Goal: Transaction & Acquisition: Purchase product/service

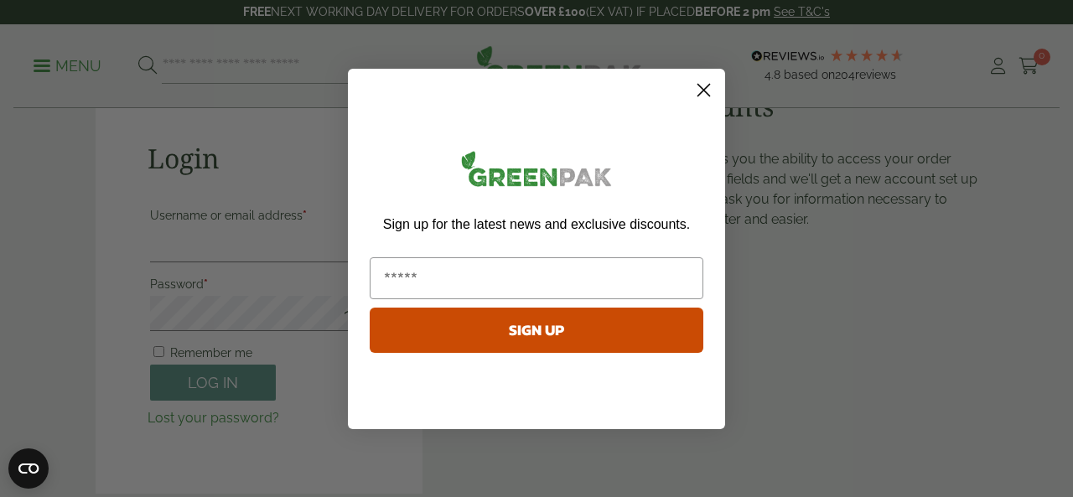
click at [698, 88] on circle "Close dialog" at bounding box center [704, 89] width 28 height 28
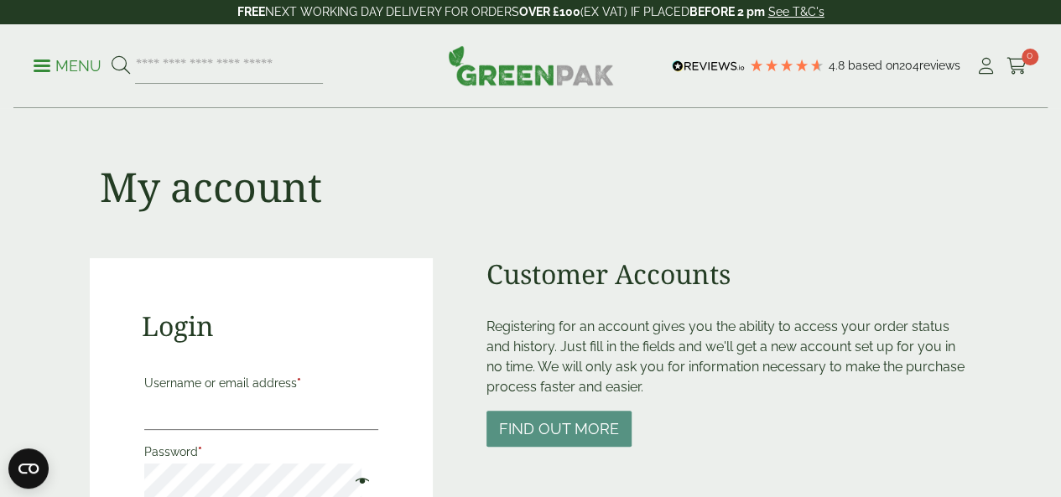
click at [58, 67] on p "Menu" at bounding box center [68, 66] width 68 height 20
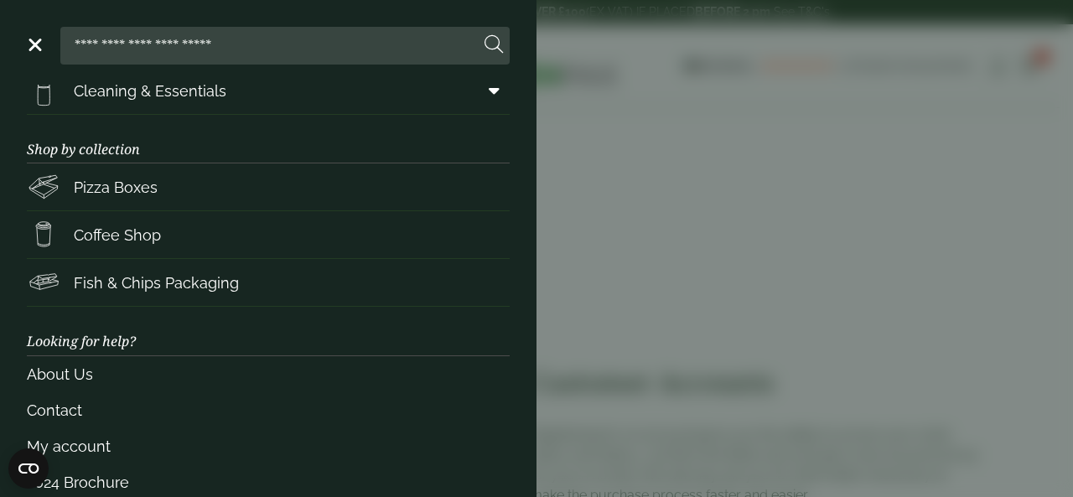
scroll to position [330, 0]
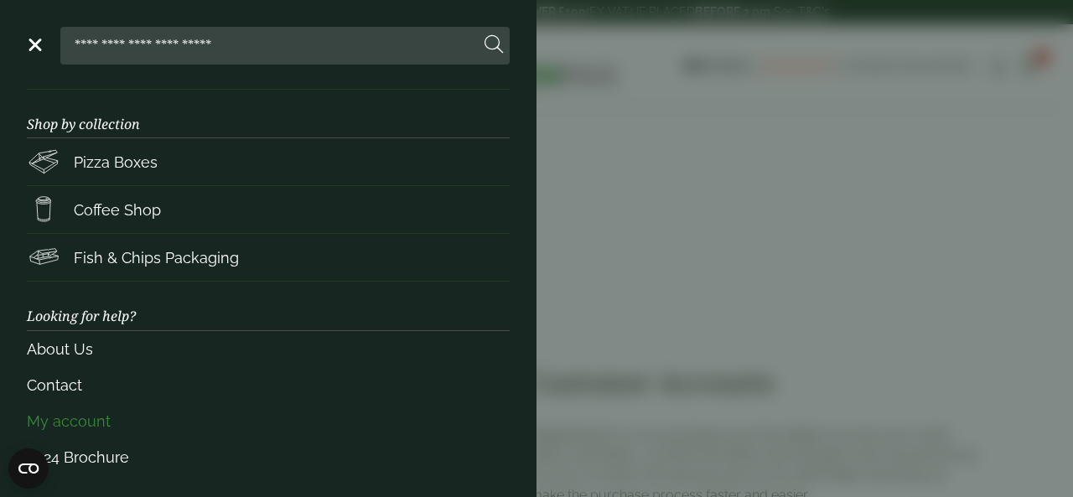
click at [101, 425] on link "My account" at bounding box center [268, 421] width 483 height 36
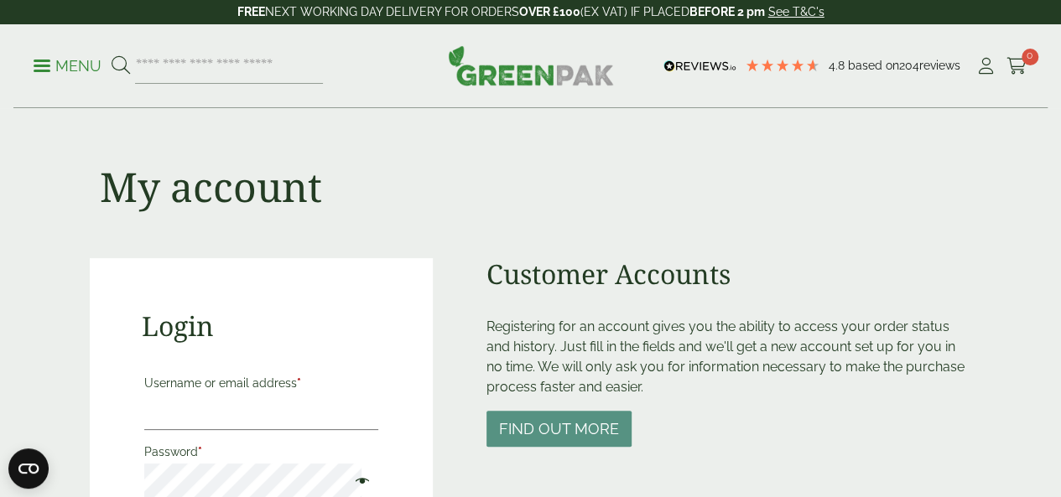
scroll to position [84, 0]
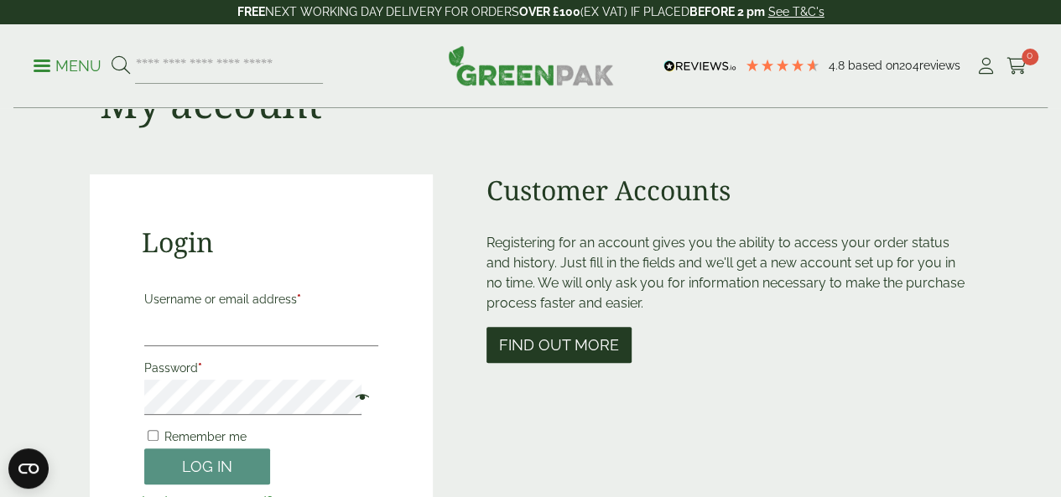
click at [572, 356] on button "Find out more" at bounding box center [558, 345] width 145 height 36
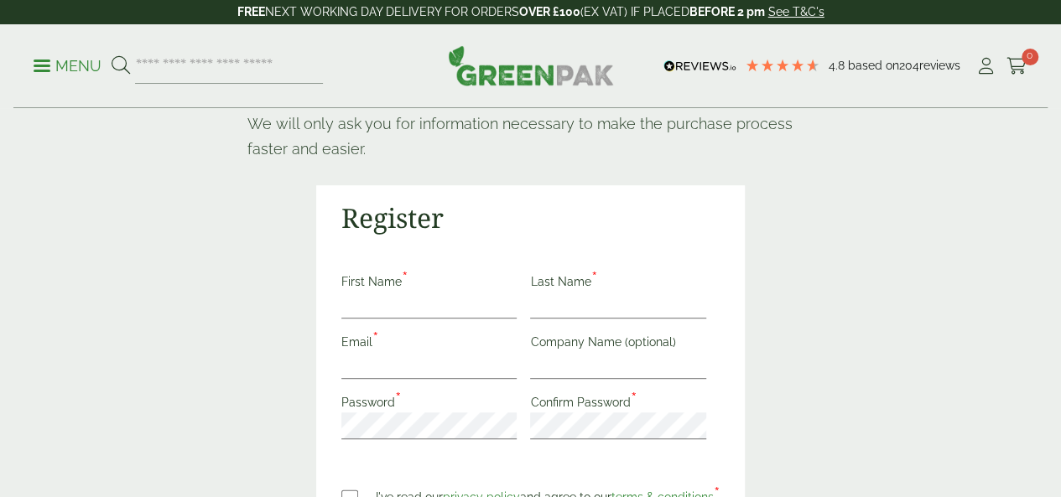
scroll to position [252, 0]
click at [517, 292] on input "First Name *" at bounding box center [429, 305] width 176 height 27
type input "*****"
type input "**********"
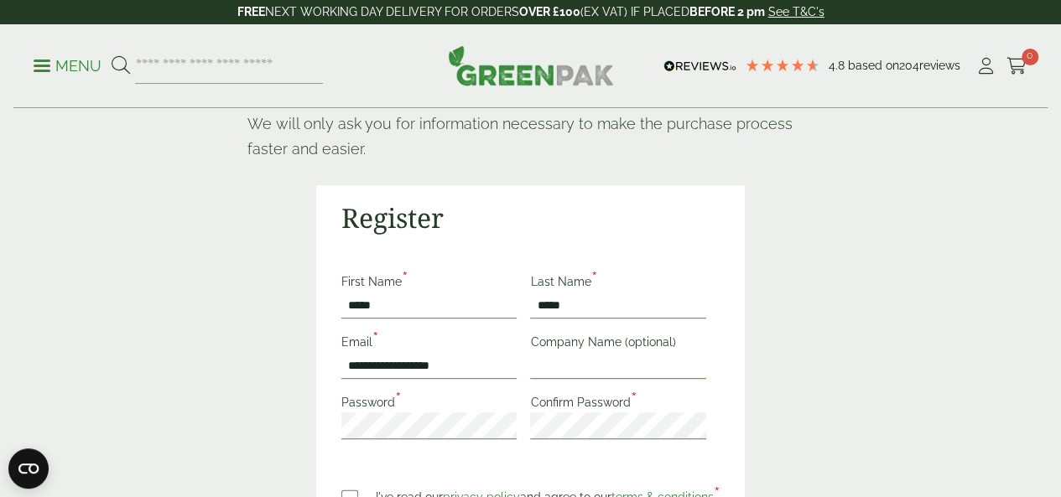
click at [706, 352] on input "Company Name (optional)" at bounding box center [618, 365] width 176 height 27
type input "*"
type input "**********"
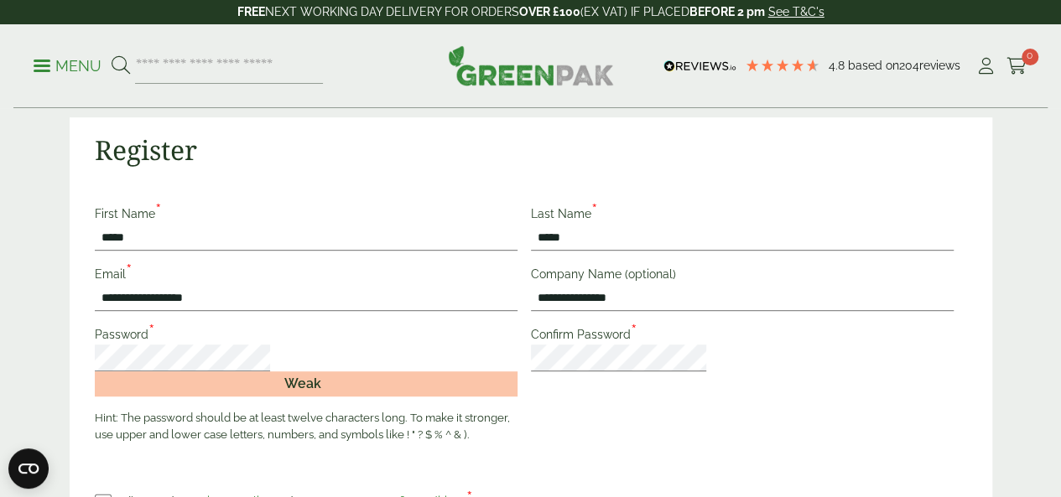
scroll to position [419, 0]
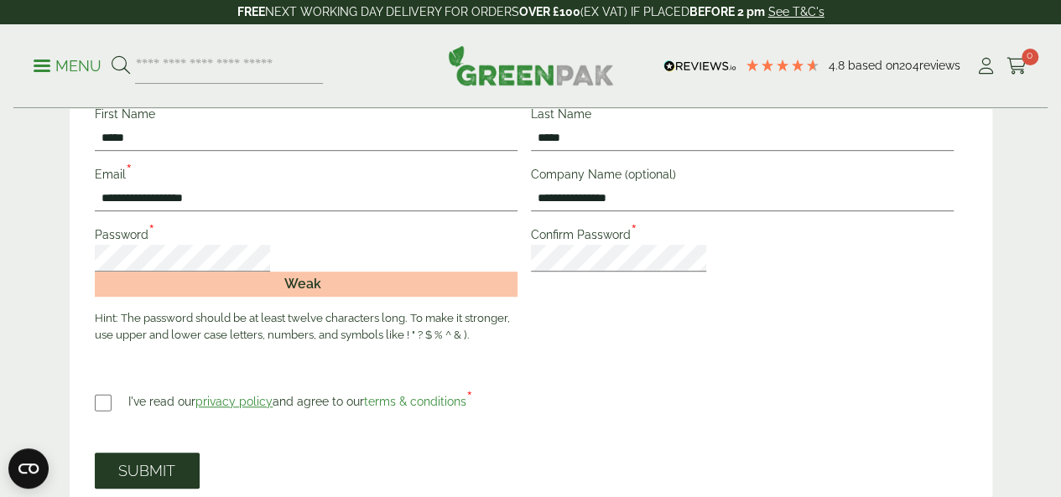
click at [200, 453] on button "SUBMIT" at bounding box center [147, 471] width 105 height 36
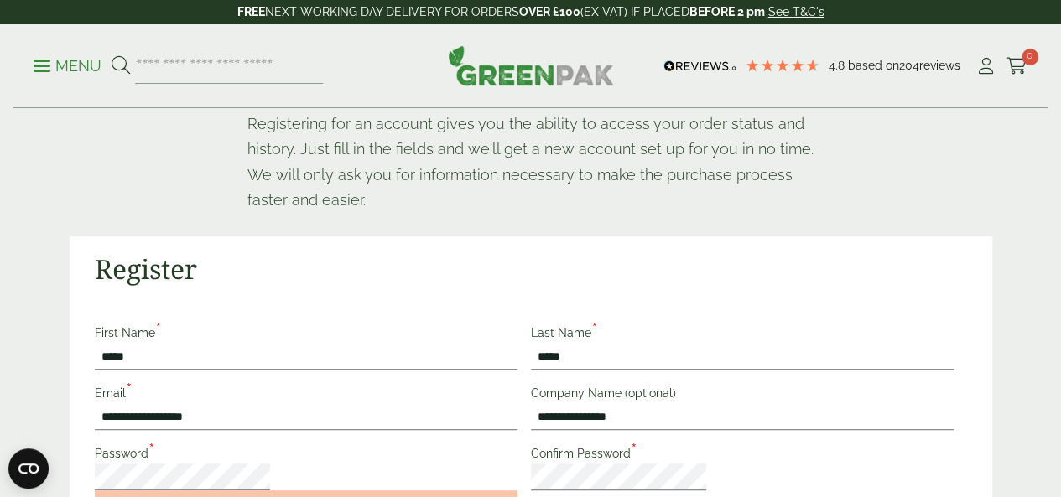
scroll to position [85, 0]
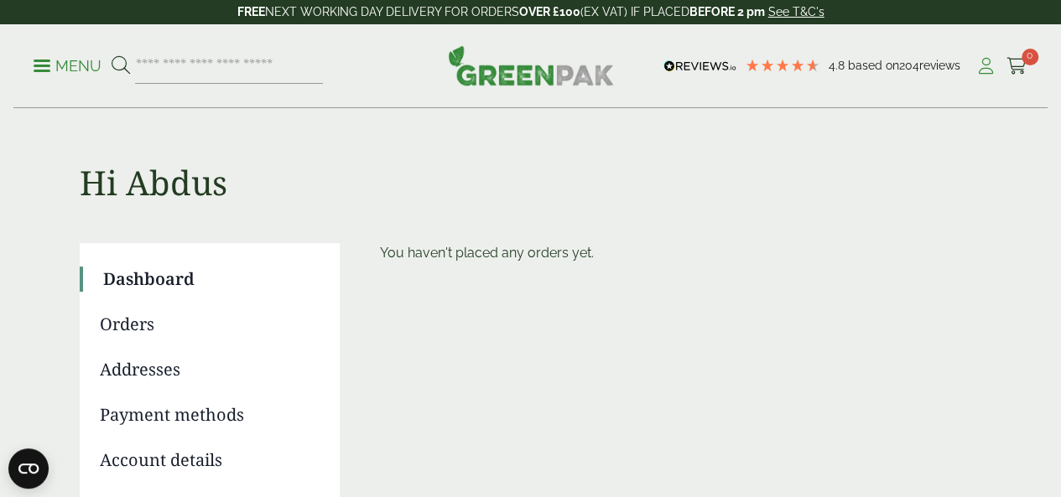
click at [982, 65] on icon at bounding box center [985, 66] width 21 height 17
click at [52, 73] on p "Menu" at bounding box center [68, 66] width 68 height 20
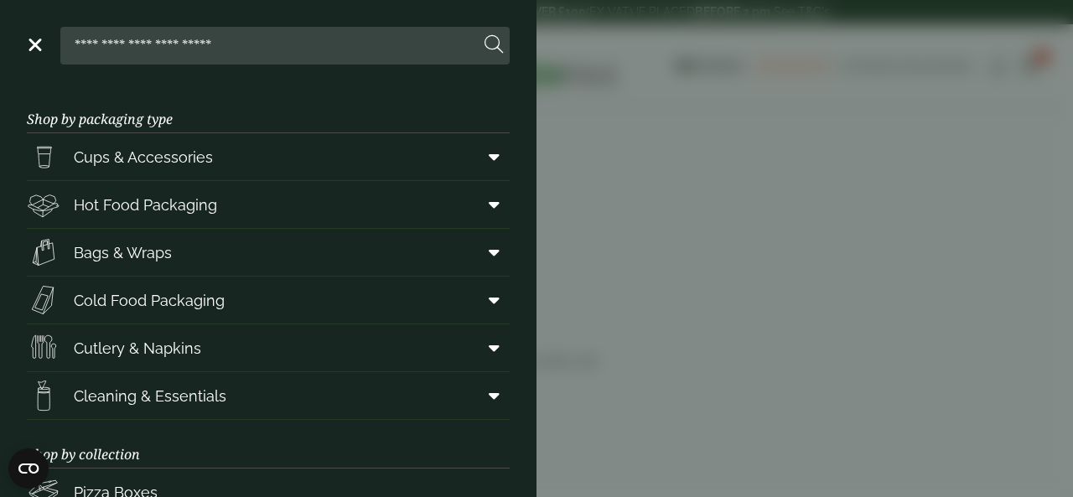
click at [689, 142] on aside "Close Shop by packaging type Cups & Accessories Hot Drink Paper Cups Smoothie C…" at bounding box center [536, 248] width 1073 height 497
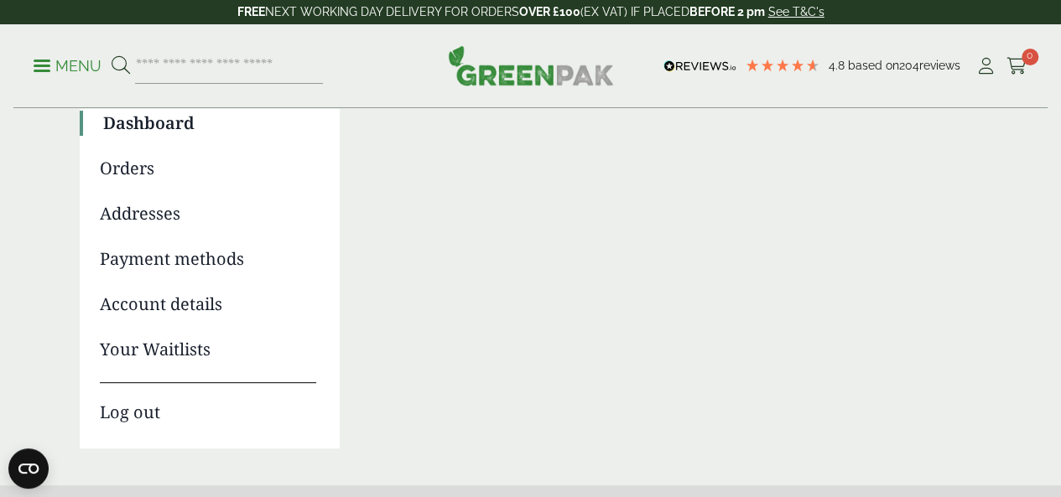
scroll to position [84, 0]
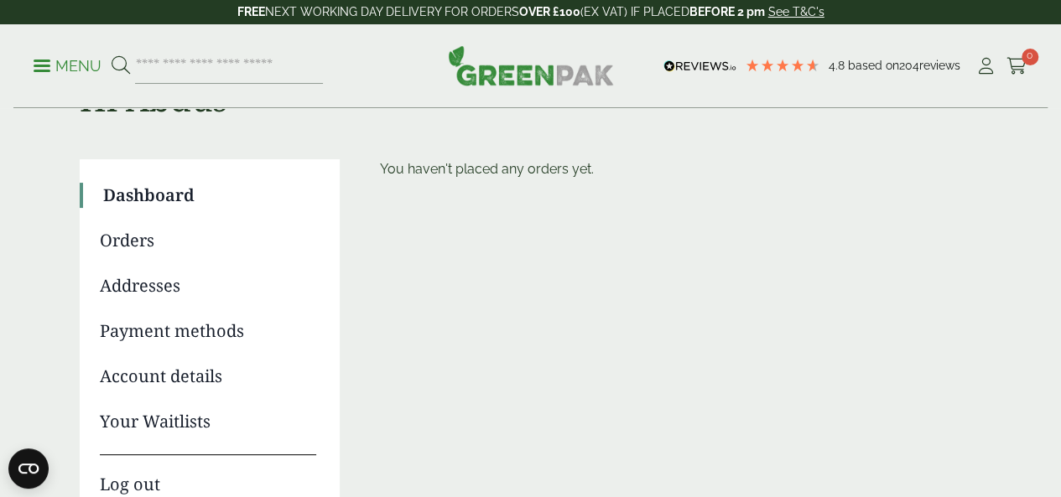
click at [163, 382] on link "Account details" at bounding box center [208, 376] width 216 height 25
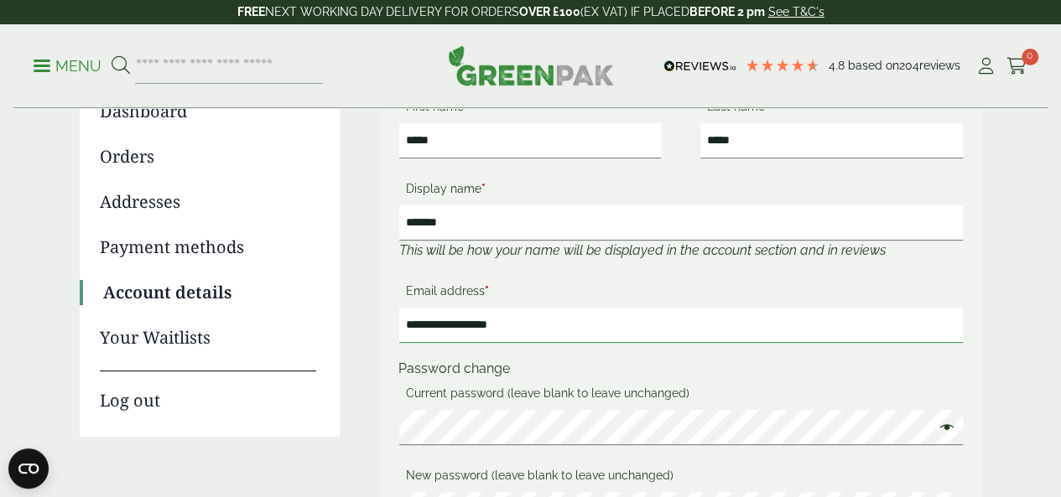
drag, startPoint x: 475, startPoint y: 328, endPoint x: 311, endPoint y: 328, distance: 164.3
click at [311, 328] on div "**********" at bounding box center [531, 383] width 902 height 616
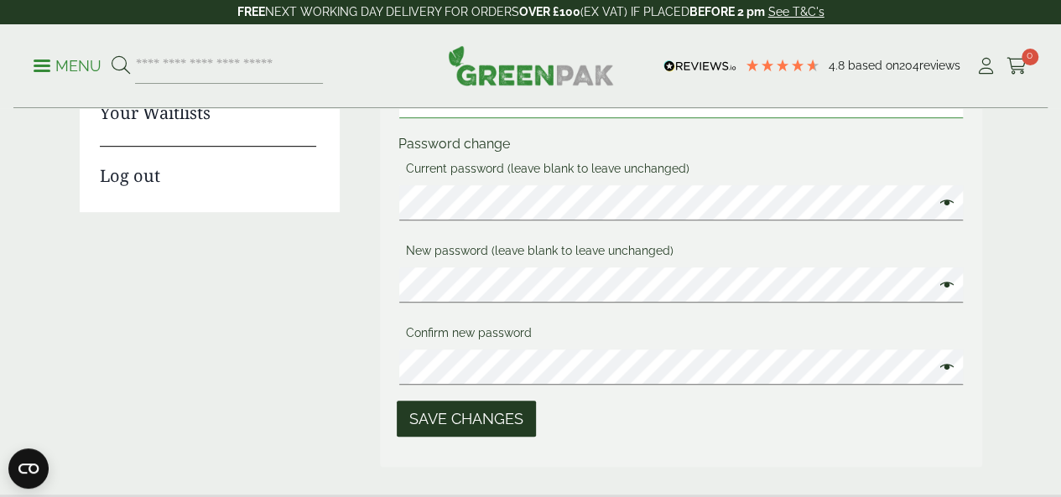
scroll to position [419, 0]
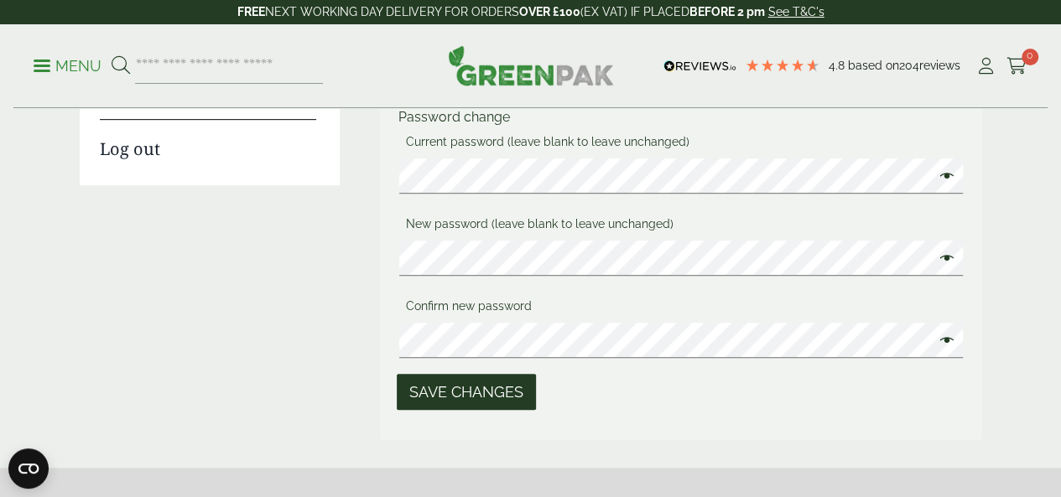
type input "**********"
click at [471, 390] on button "Save changes" at bounding box center [466, 392] width 139 height 36
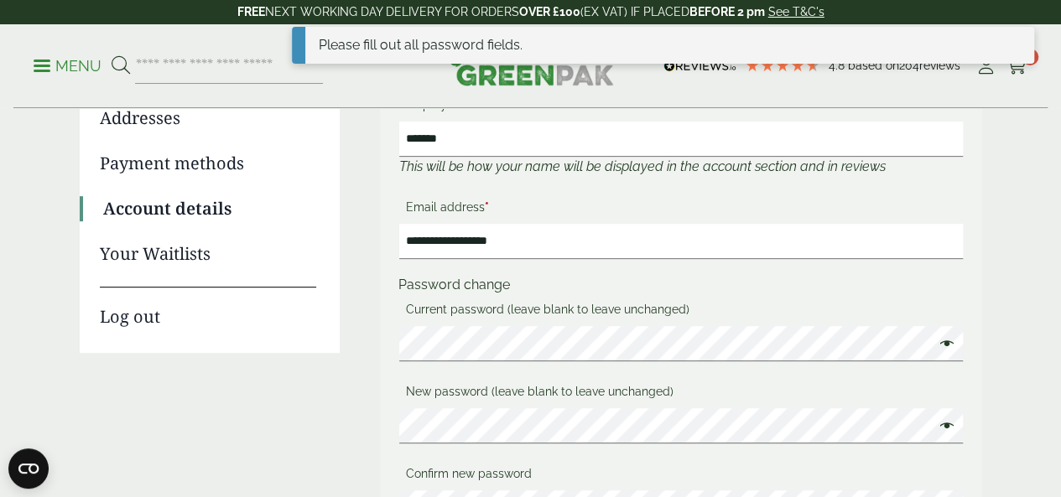
scroll to position [335, 0]
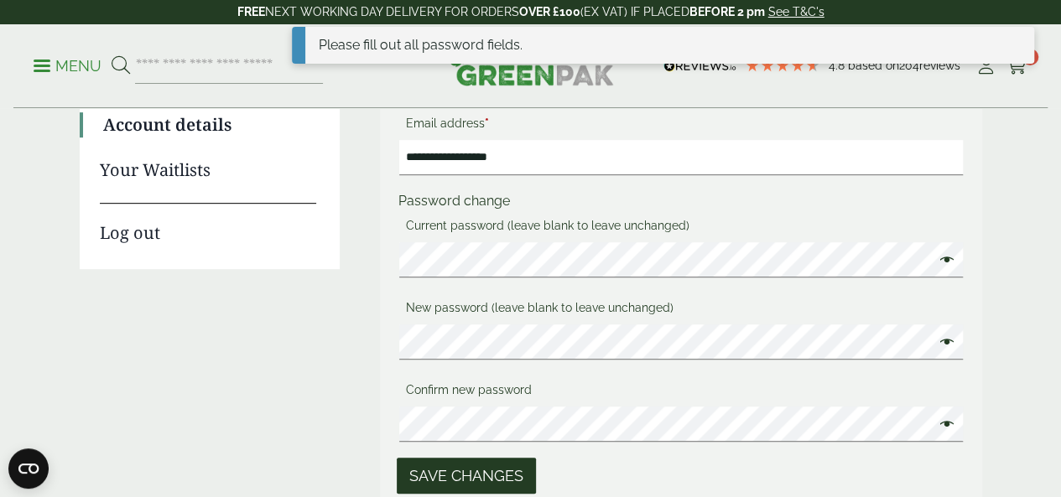
click at [944, 258] on span at bounding box center [942, 262] width 22 height 20
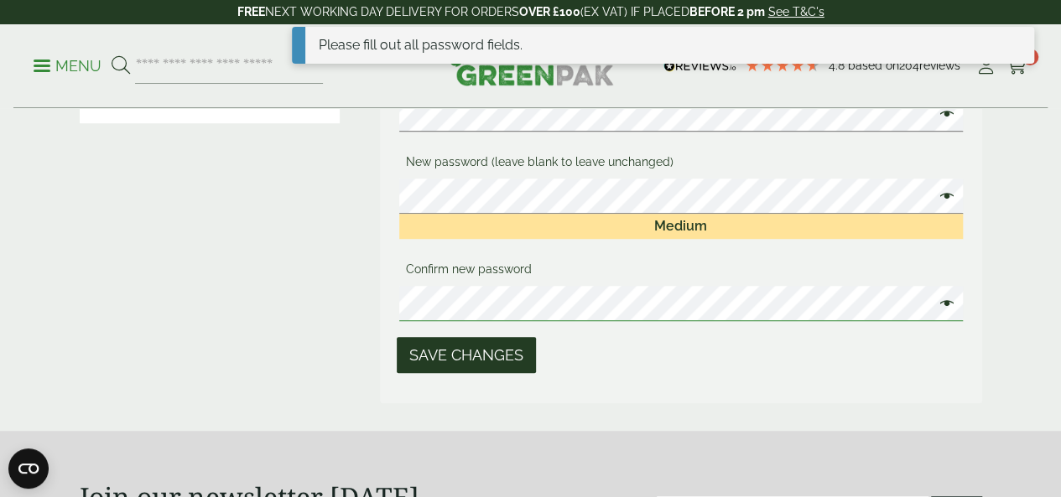
scroll to position [503, 0]
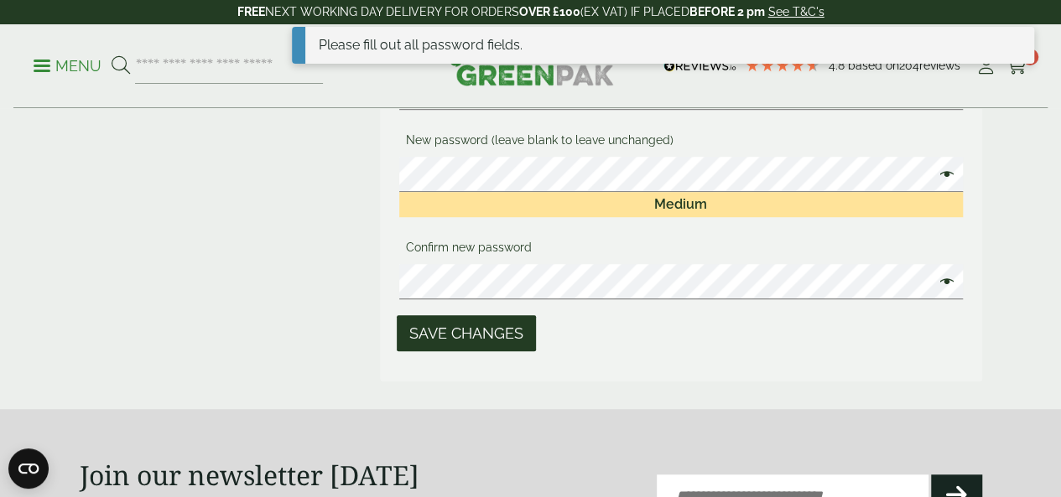
click at [438, 346] on button "Save changes" at bounding box center [466, 333] width 139 height 36
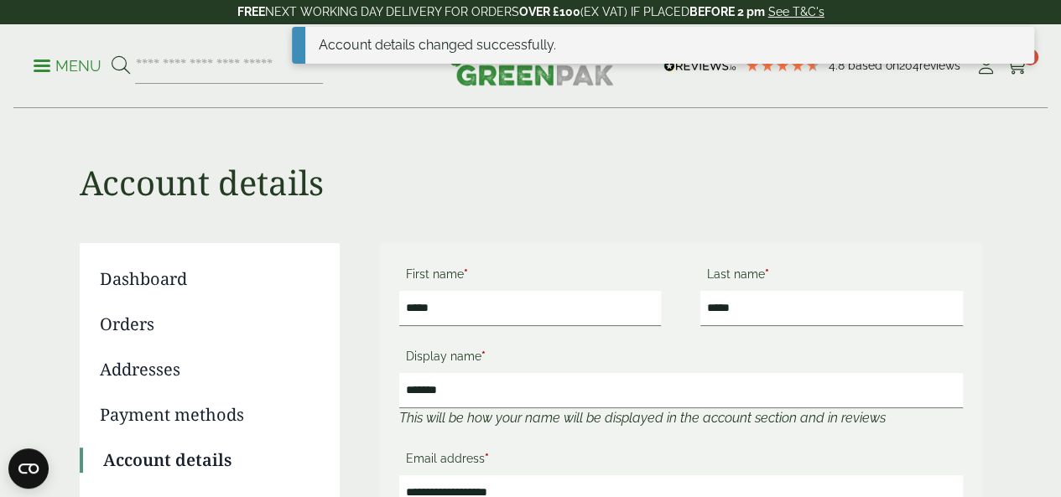
scroll to position [252, 0]
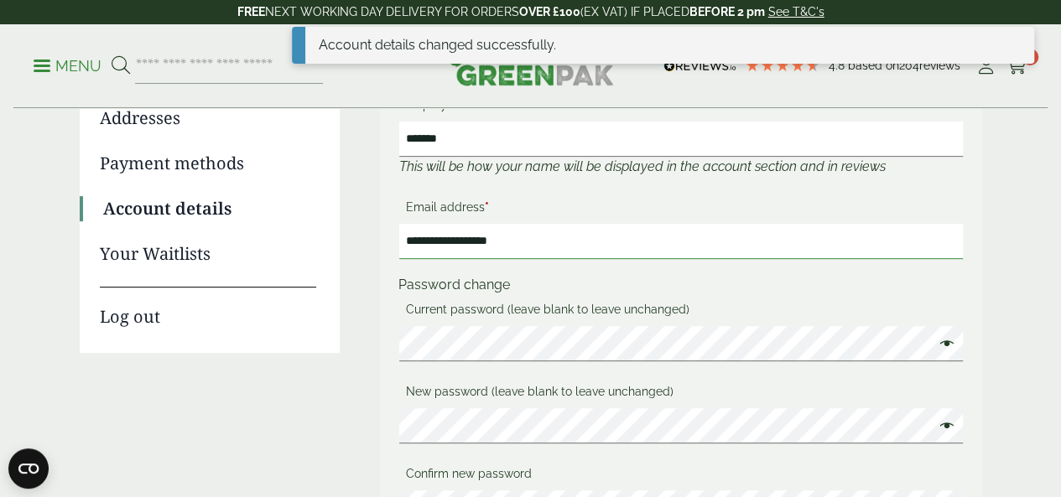
drag, startPoint x: 272, startPoint y: 247, endPoint x: 227, endPoint y: 244, distance: 44.6
click at [211, 247] on div "**********" at bounding box center [531, 300] width 902 height 616
click at [514, 237] on input "**********" at bounding box center [680, 241] width 563 height 35
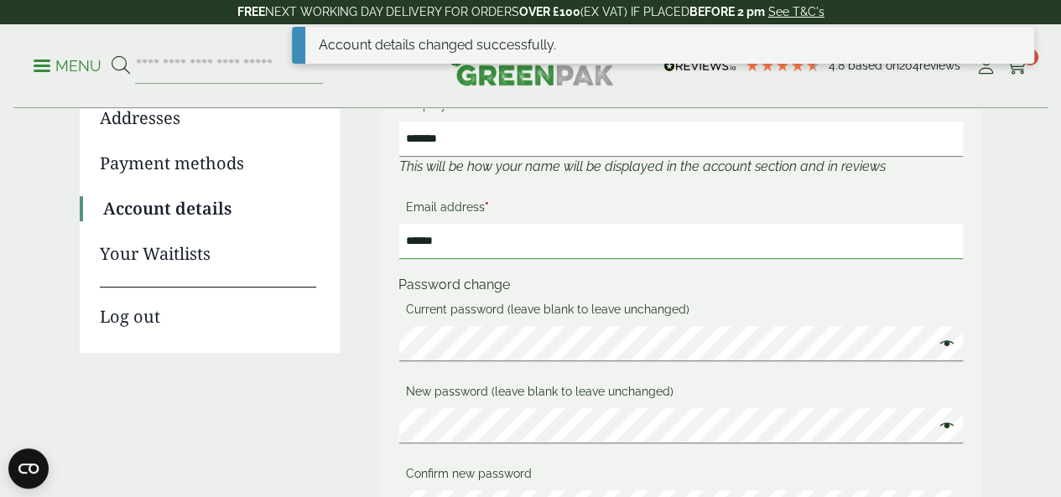
type input "**********"
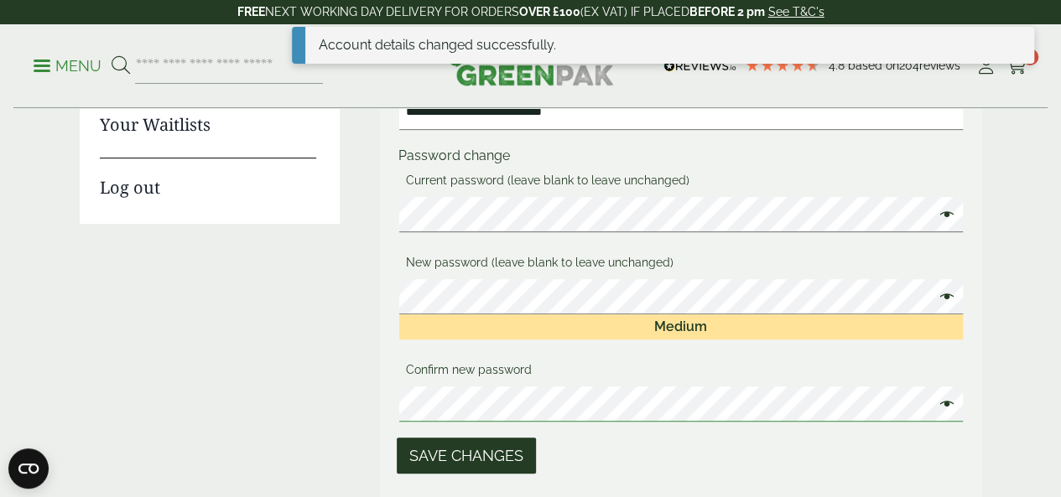
scroll to position [419, 0]
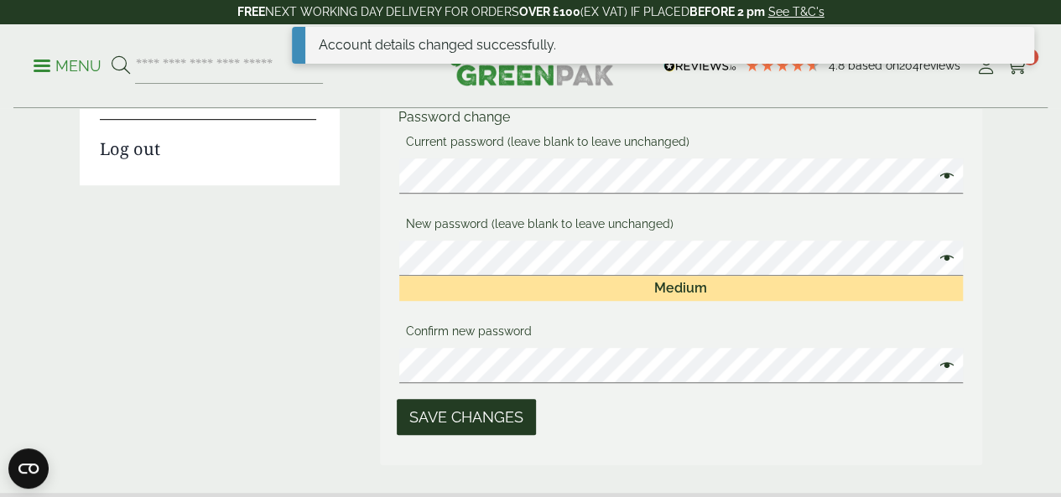
click at [441, 425] on button "Save changes" at bounding box center [466, 417] width 139 height 36
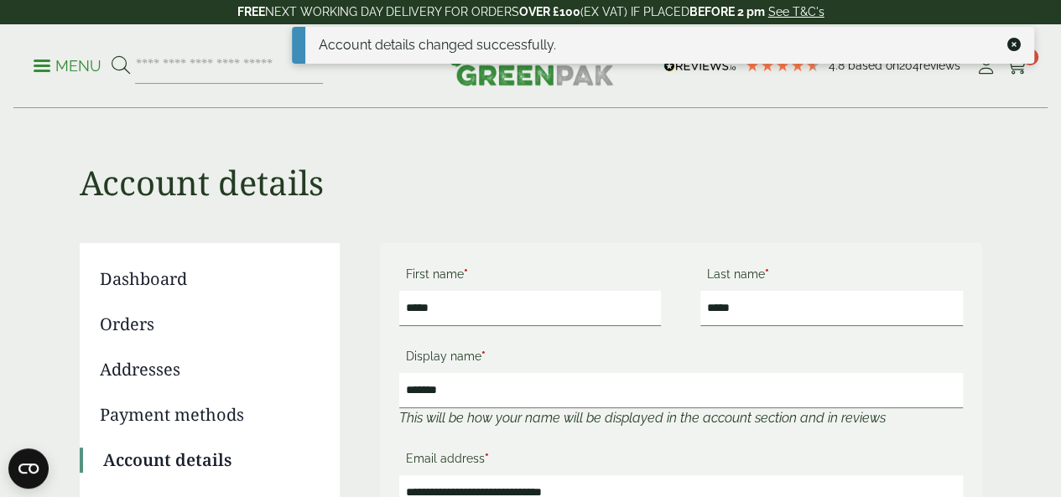
click at [1024, 46] on div "Account details changed successfully." at bounding box center [663, 45] width 743 height 37
click at [1013, 43] on icon at bounding box center [1013, 44] width 13 height 13
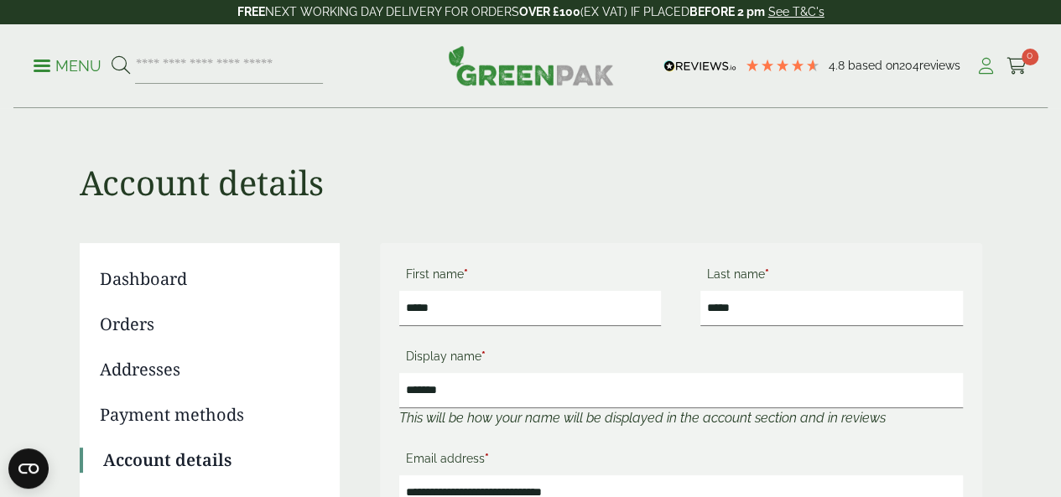
click at [982, 60] on icon at bounding box center [985, 66] width 21 height 17
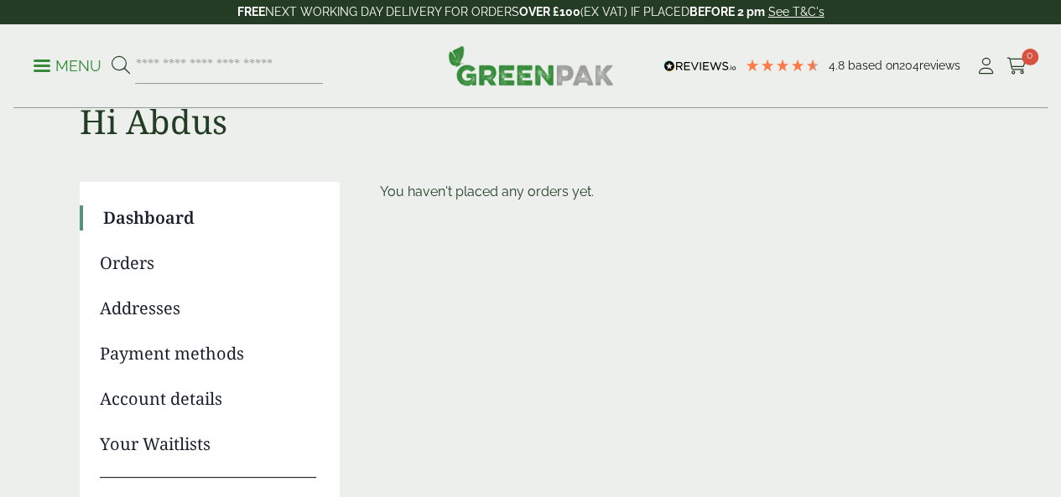
scroll to position [168, 0]
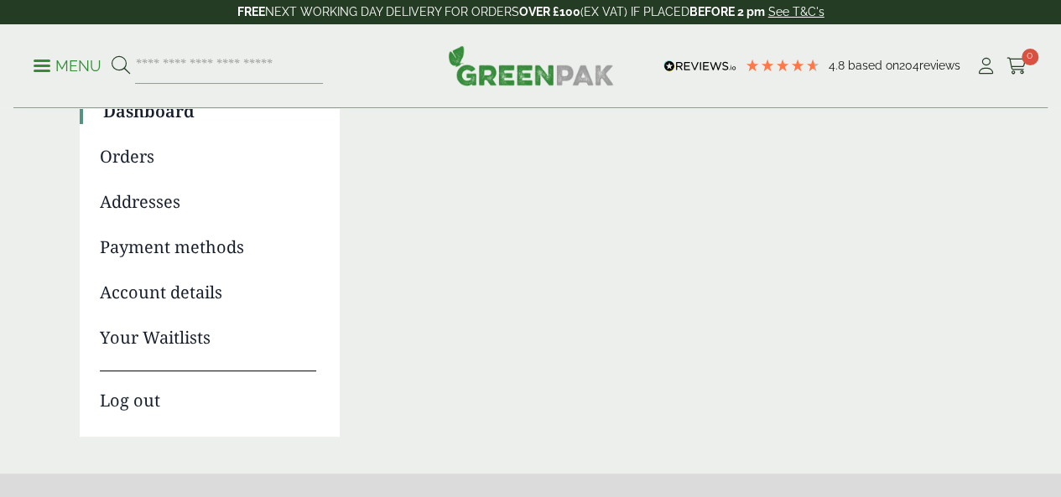
click at [141, 293] on link "Account details" at bounding box center [208, 292] width 216 height 25
click at [134, 292] on link "Account details" at bounding box center [208, 292] width 216 height 25
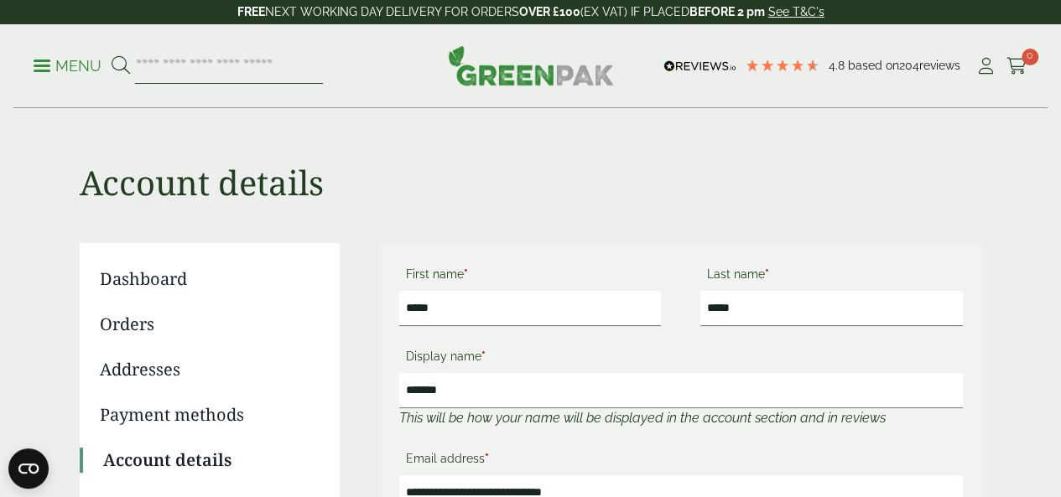
click at [318, 80] on input "search" at bounding box center [229, 66] width 188 height 35
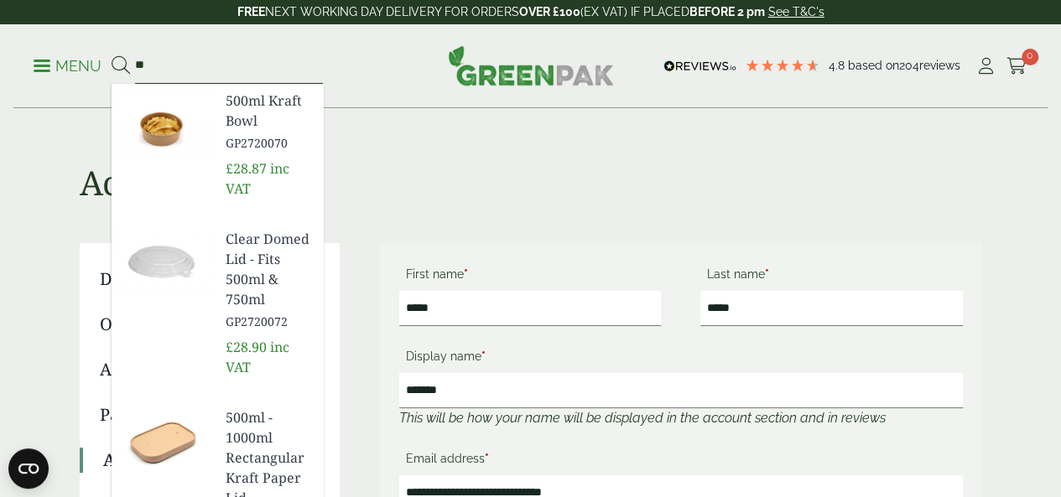
type input "*"
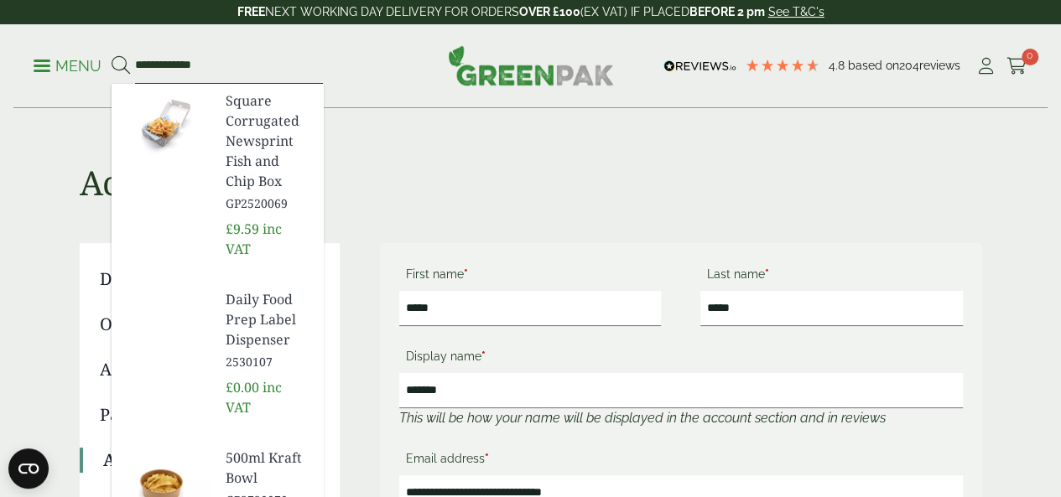
type input "**********"
click at [112, 55] on button at bounding box center [121, 66] width 18 height 22
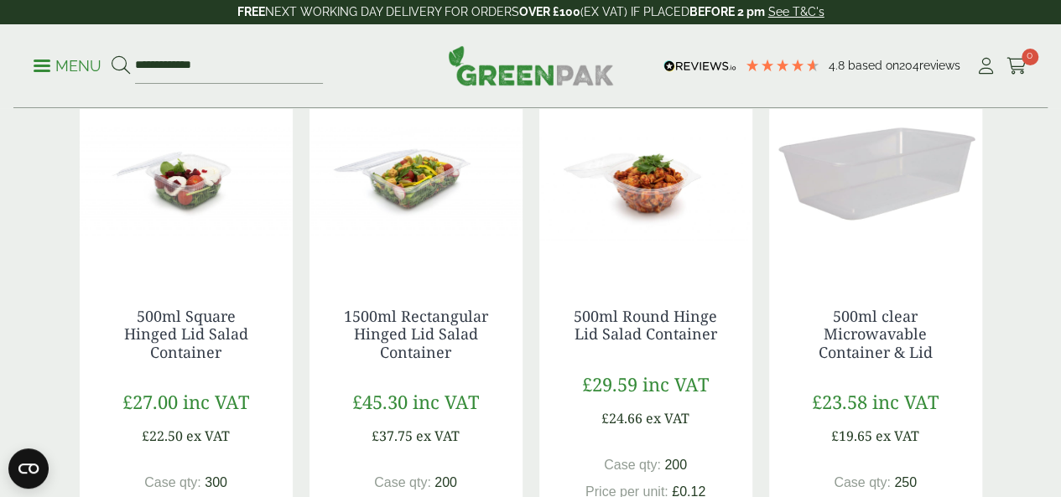
scroll to position [335, 0]
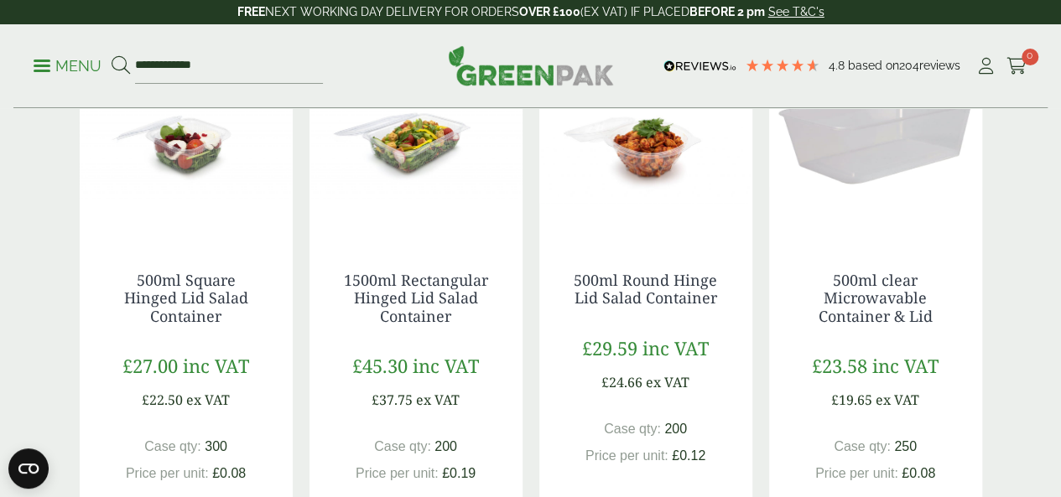
click at [905, 172] on img at bounding box center [875, 134] width 213 height 210
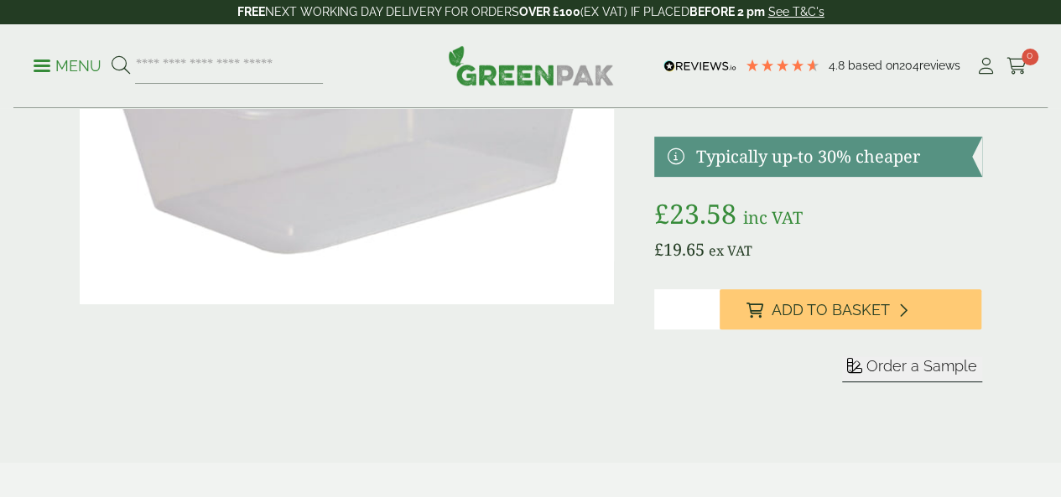
scroll to position [168, 0]
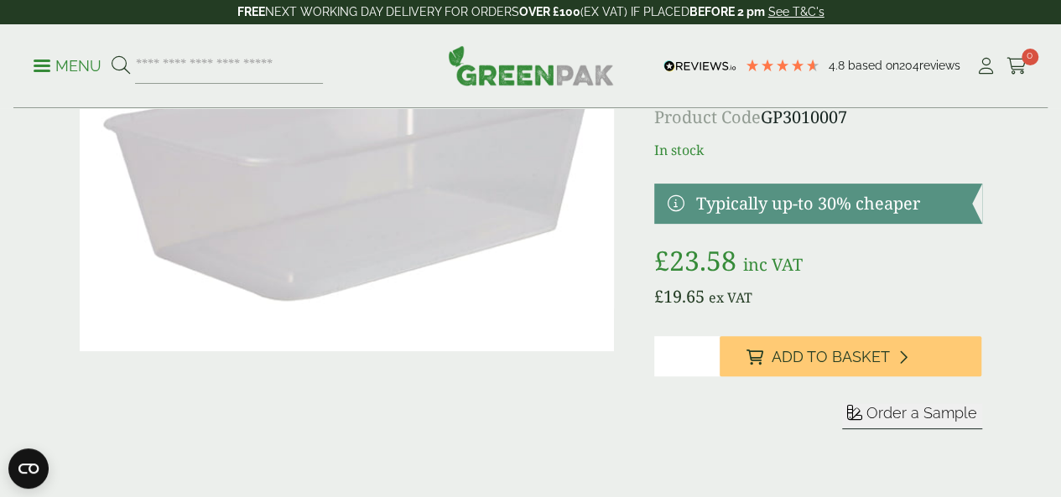
click at [654, 376] on input "*" at bounding box center [686, 356] width 65 height 40
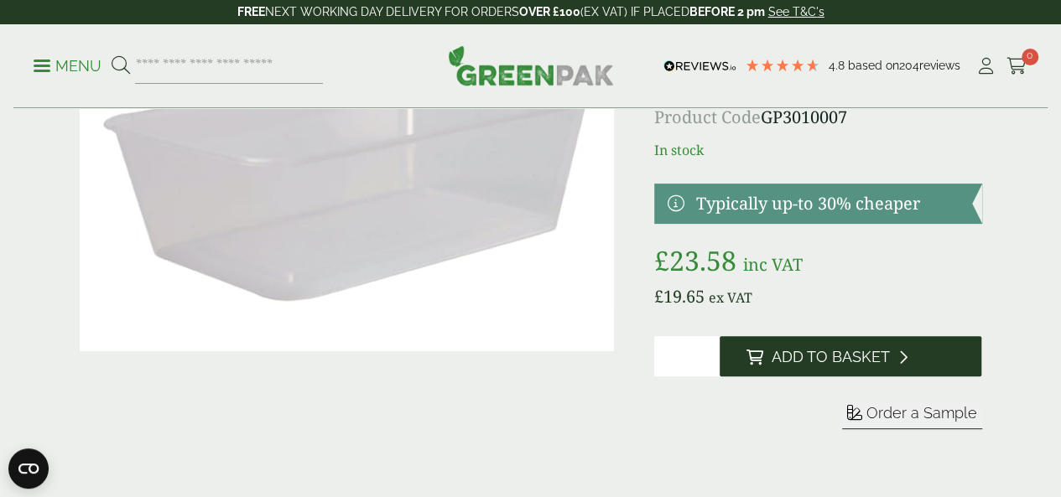
type input "*"
click at [872, 366] on span "Add to Basket" at bounding box center [830, 357] width 118 height 18
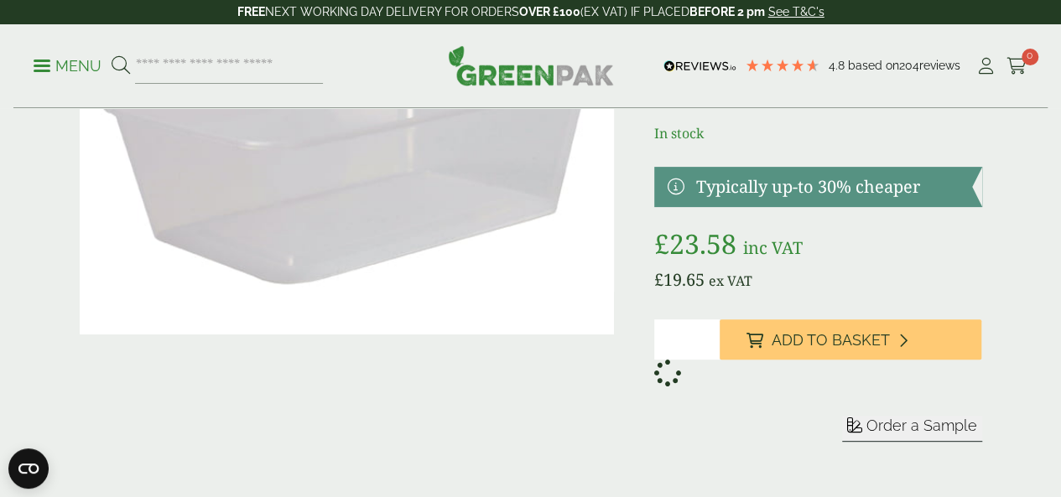
scroll to position [252, 0]
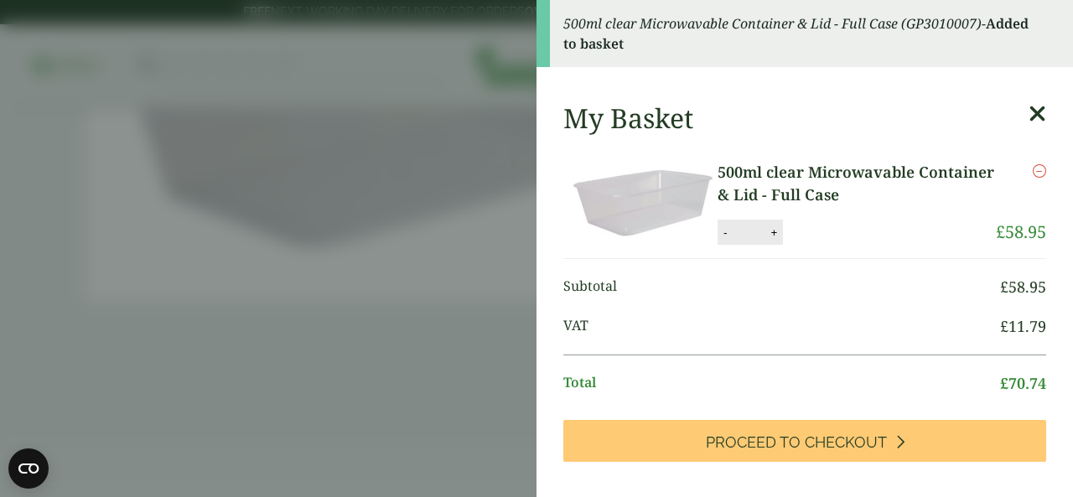
click at [1029, 118] on icon at bounding box center [1038, 113] width 18 height 23
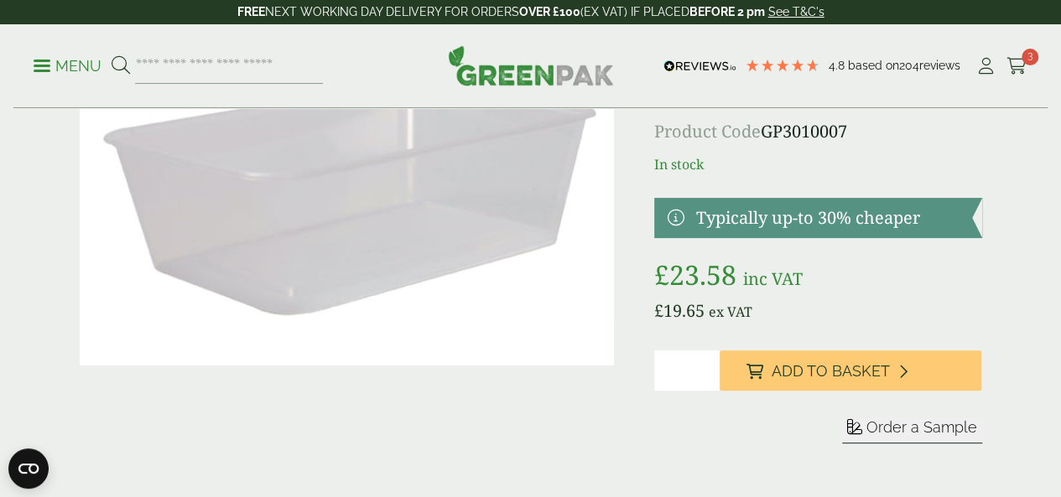
scroll to position [0, 0]
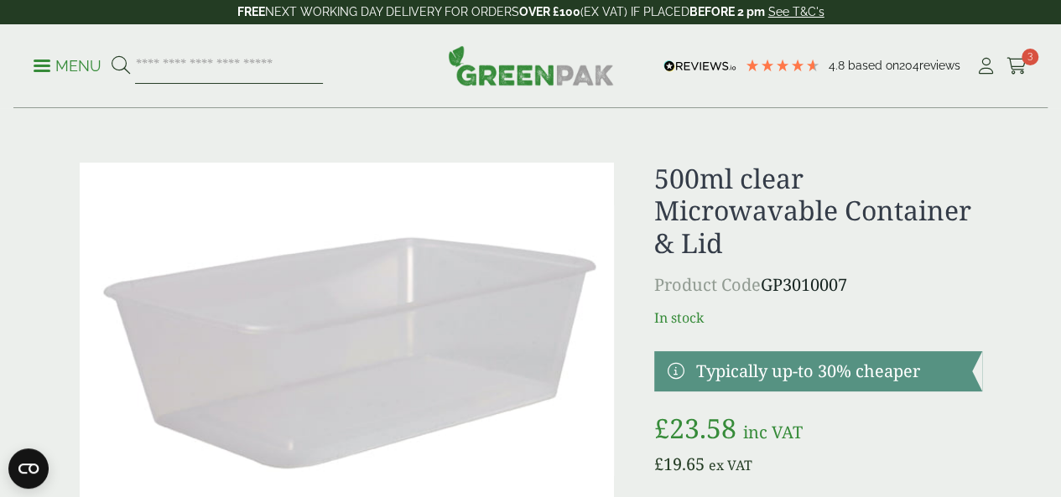
click at [282, 76] on input "search" at bounding box center [229, 66] width 188 height 35
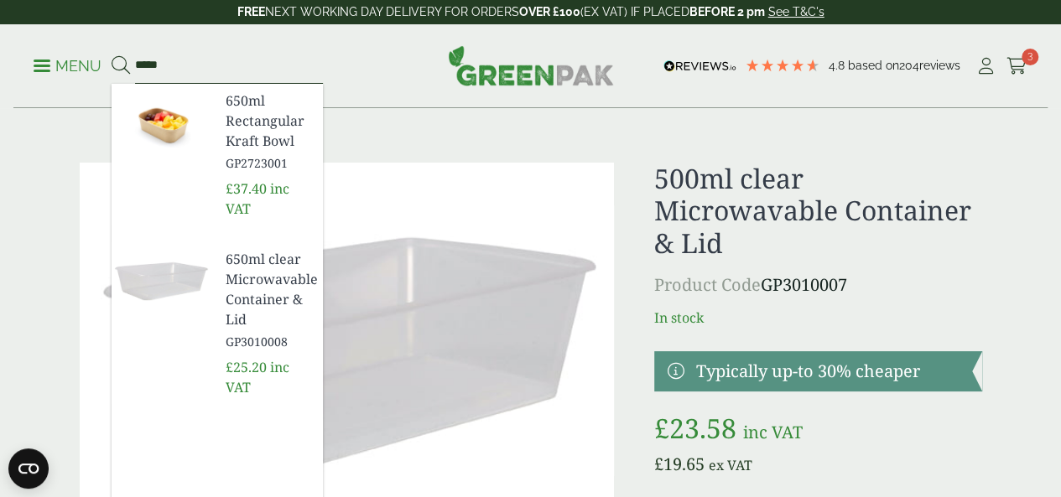
type input "*****"
click at [304, 249] on span "650ml clear Microwavable Container & Lid" at bounding box center [268, 289] width 84 height 80
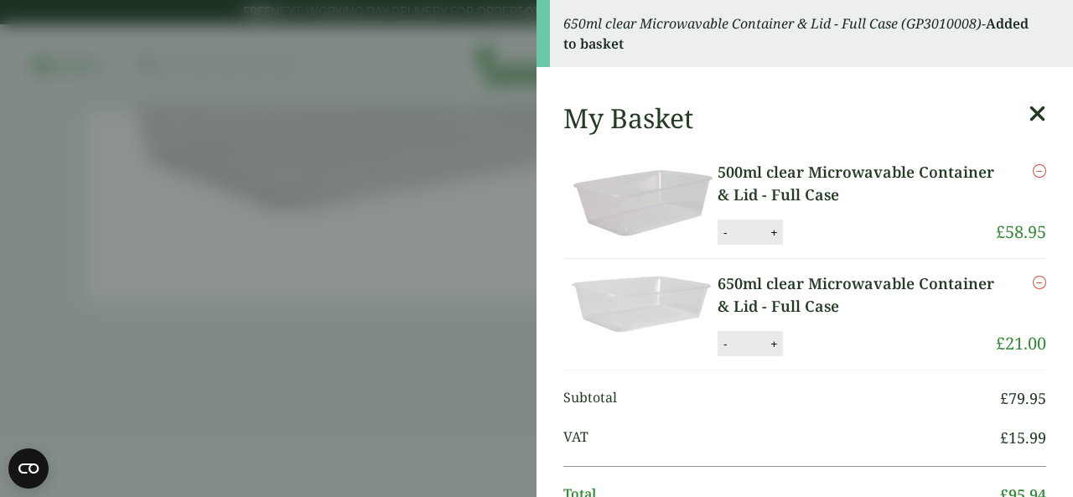
click at [839, 297] on link "650ml clear Microwavable Container & Lid - Full Case" at bounding box center [857, 294] width 278 height 45
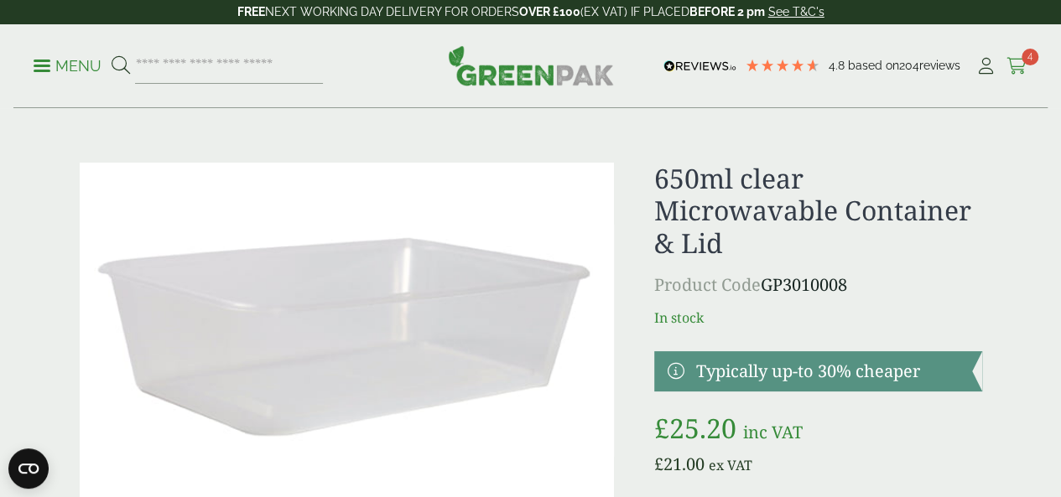
click at [1009, 60] on icon at bounding box center [1016, 66] width 21 height 17
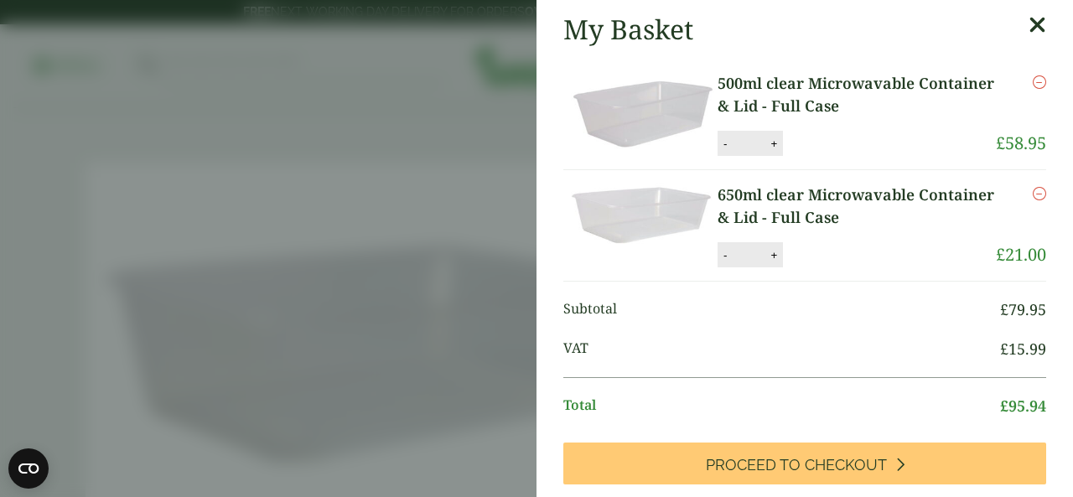
click at [720, 152] on div "- * +" at bounding box center [750, 143] width 65 height 25
click at [722, 143] on button "-" at bounding box center [724, 144] width 13 height 14
type input "*"
click at [812, 127] on li "500ml clear Microwavable Container & Lid - Full Case 500ml clear Microwavable C…" at bounding box center [804, 115] width 483 height 112
click at [807, 157] on li "500ml clear Microwavable Container & Lid - Full Case 500ml clear Microwavable C…" at bounding box center [804, 115] width 483 height 112
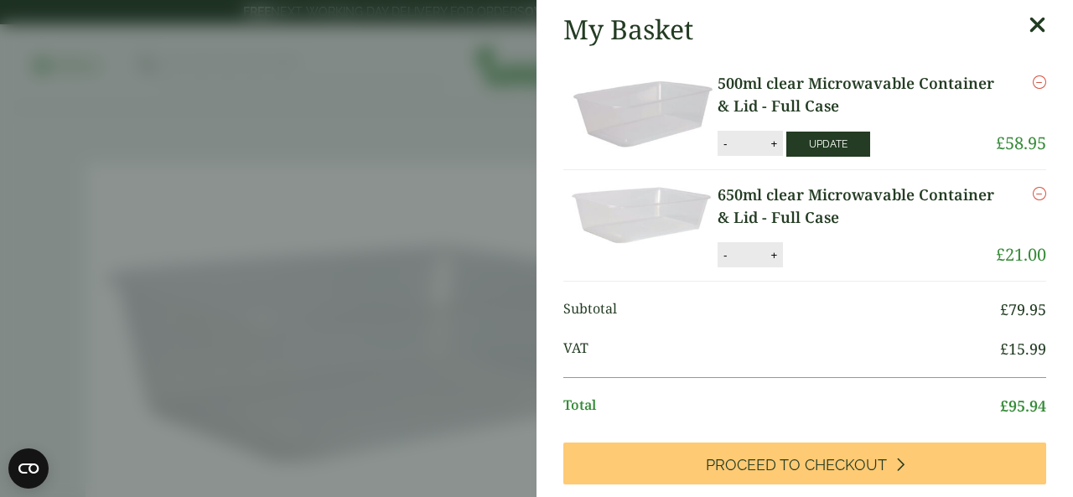
click at [809, 147] on button "Update" at bounding box center [828, 144] width 84 height 25
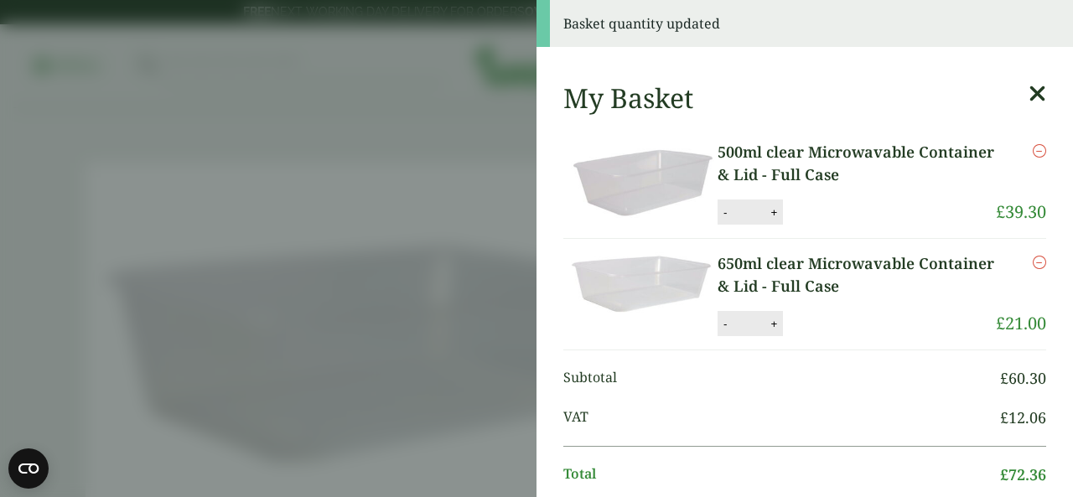
click at [514, 252] on aside "Basket quantity updated My Basket 500ml clear Microwavable Container & Lid - Fu…" at bounding box center [536, 248] width 1073 height 497
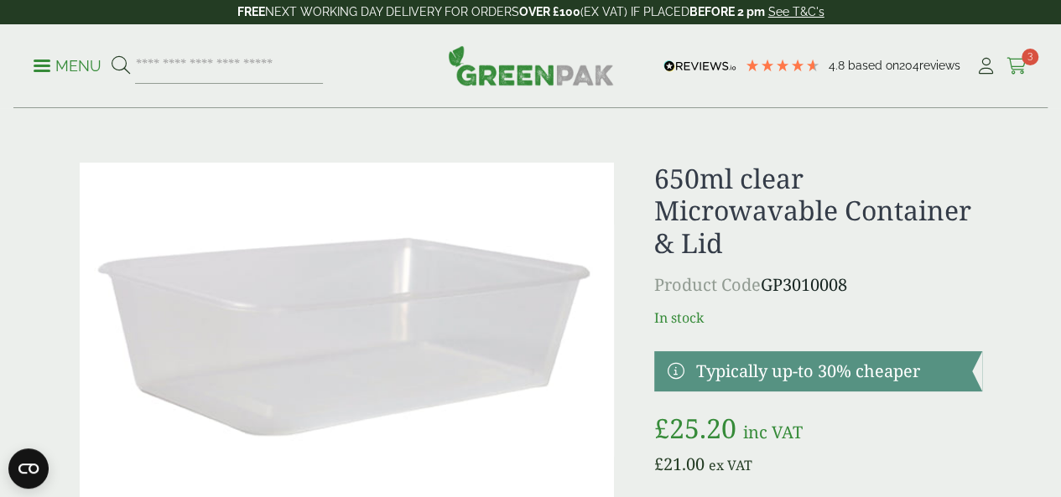
click at [1013, 70] on icon at bounding box center [1016, 66] width 21 height 17
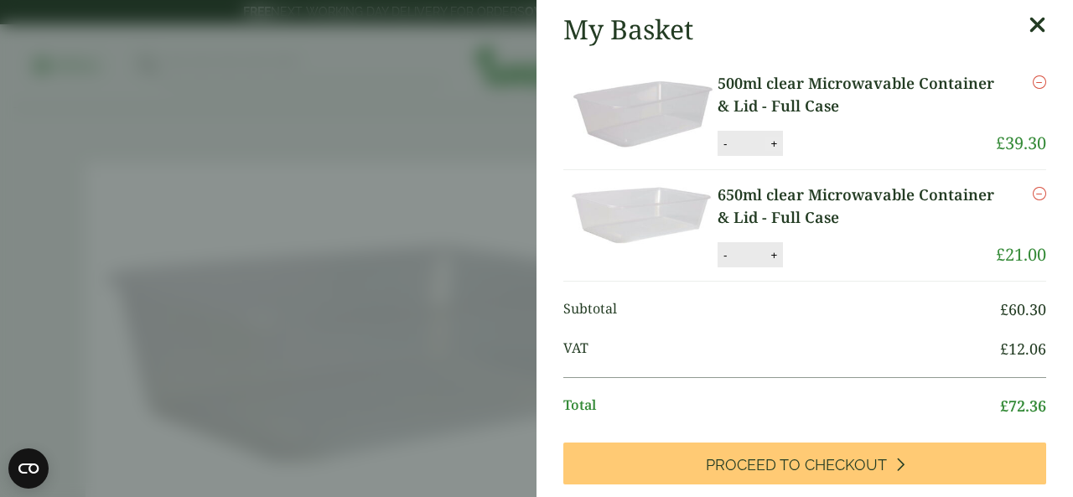
click at [775, 143] on button "+" at bounding box center [773, 144] width 17 height 14
type input "*"
click at [828, 110] on link "500ml clear Microwavable Container & Lid - Full Case" at bounding box center [857, 94] width 278 height 45
click at [819, 132] on button "Update" at bounding box center [828, 144] width 84 height 25
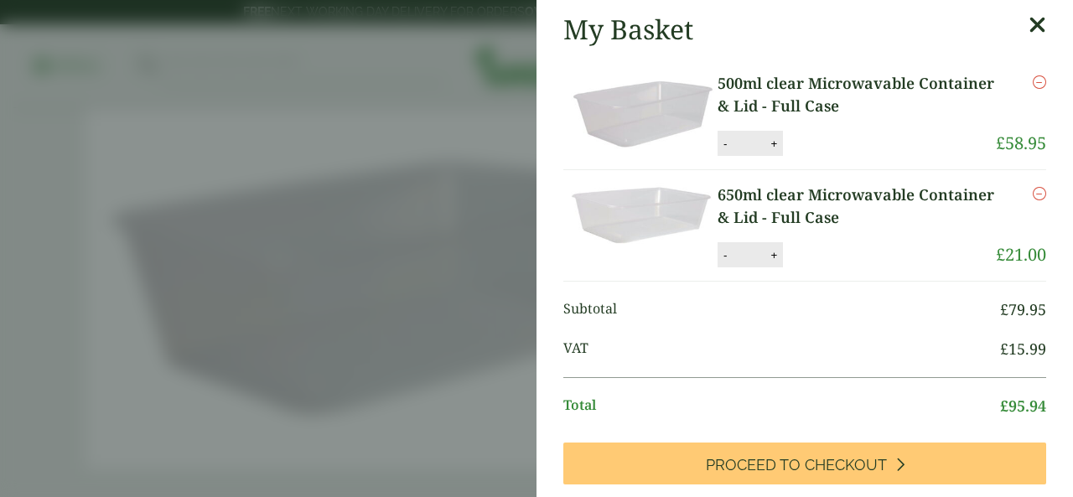
scroll to position [84, 0]
click at [770, 143] on button "+" at bounding box center [773, 144] width 17 height 14
type input "*"
click at [842, 142] on button "Update" at bounding box center [828, 144] width 84 height 25
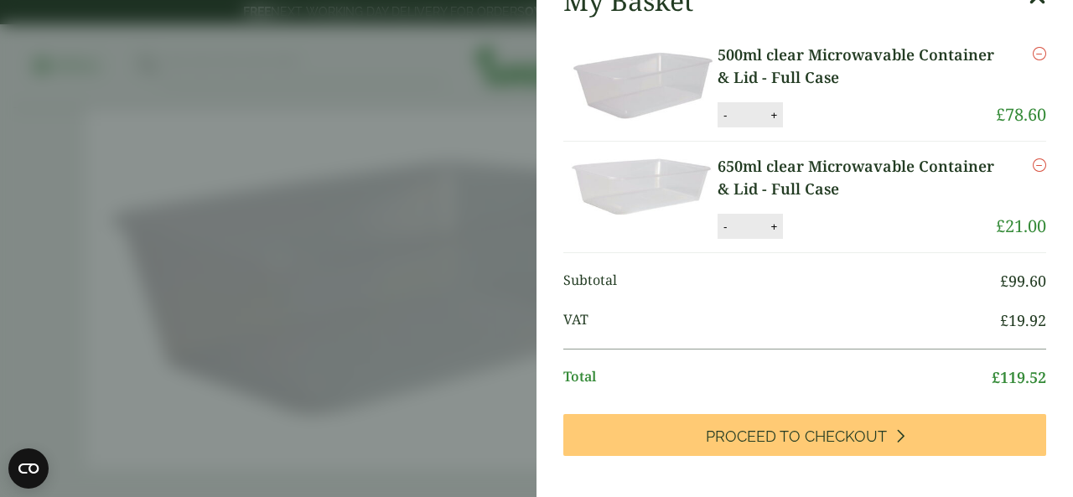
scroll to position [0, 0]
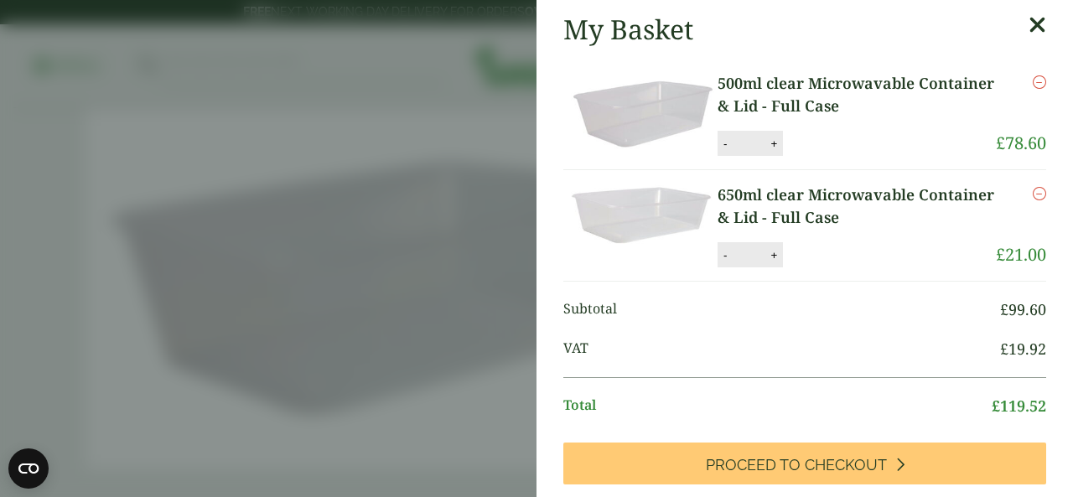
click at [780, 82] on link "500ml clear Microwavable Container & Lid - Full Case" at bounding box center [857, 94] width 278 height 45
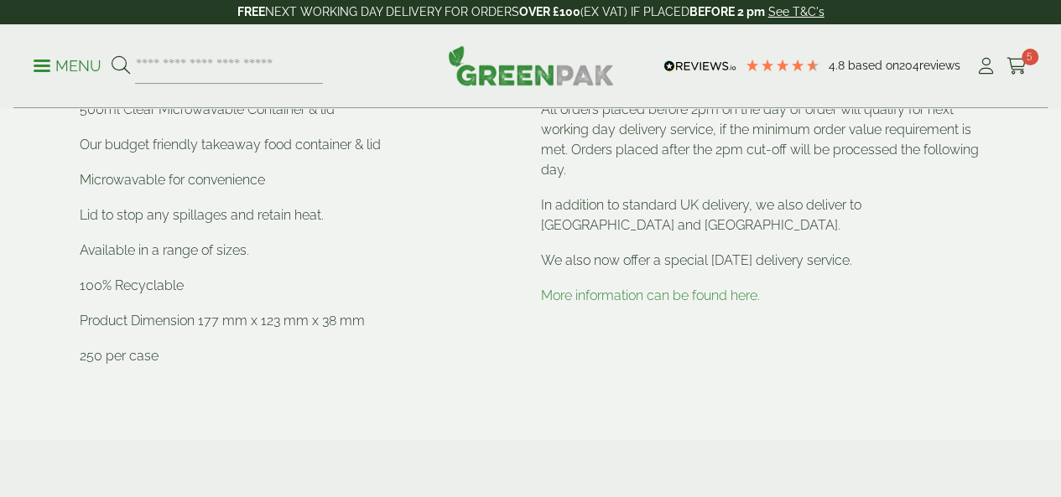
scroll to position [671, 0]
